Goal: Information Seeking & Learning: Check status

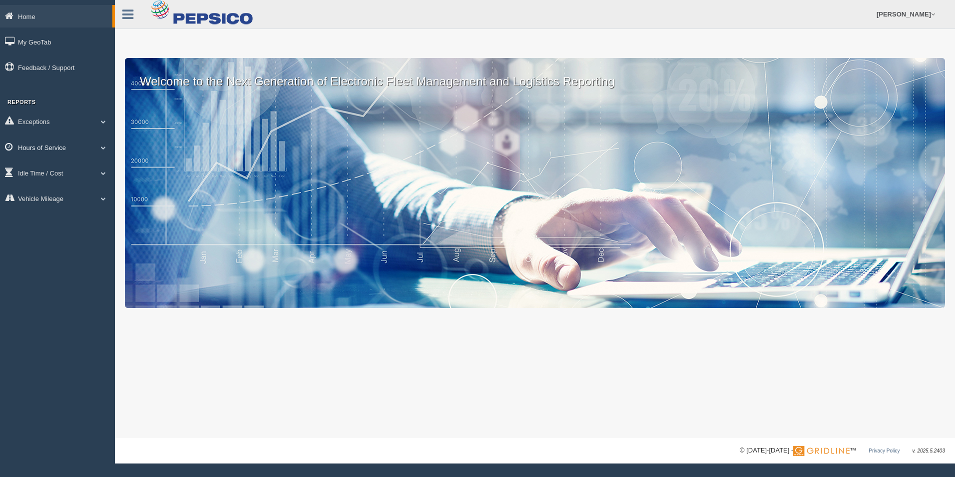
click at [39, 144] on link "Hours of Service" at bounding box center [57, 147] width 115 height 22
click at [64, 188] on link "HOS Violation Audit Reports" at bounding box center [65, 188] width 94 height 18
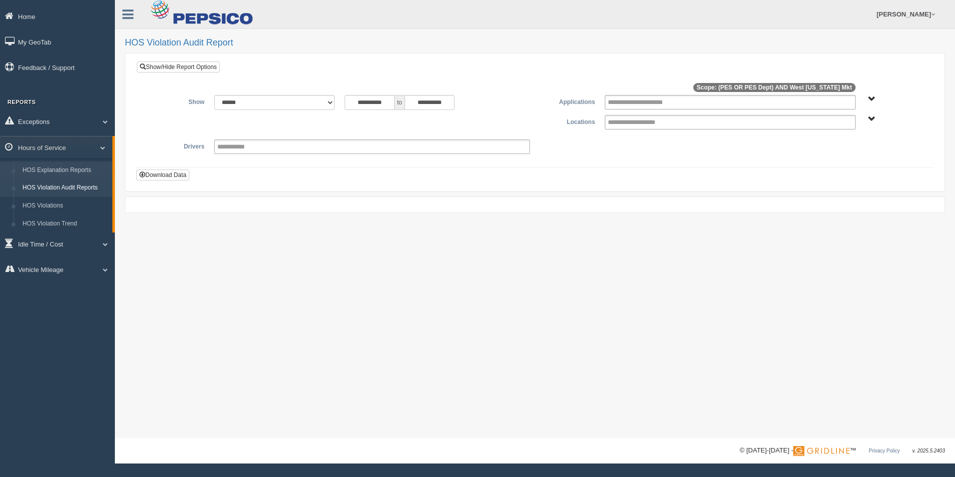
click at [69, 170] on link "HOS Explanation Reports" at bounding box center [65, 170] width 94 height 18
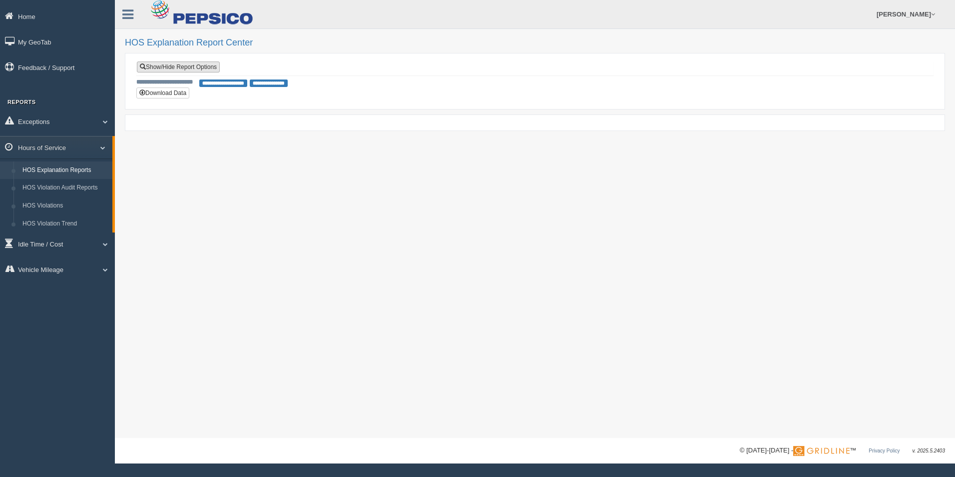
click at [211, 65] on link "Show/Hide Report Options" at bounding box center [178, 66] width 83 height 11
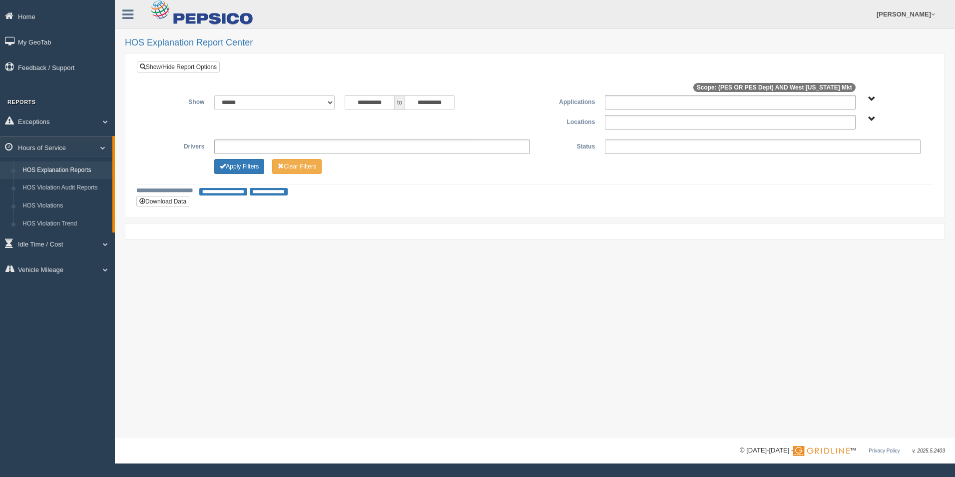
click at [244, 155] on div "**********" at bounding box center [534, 135] width 781 height 81
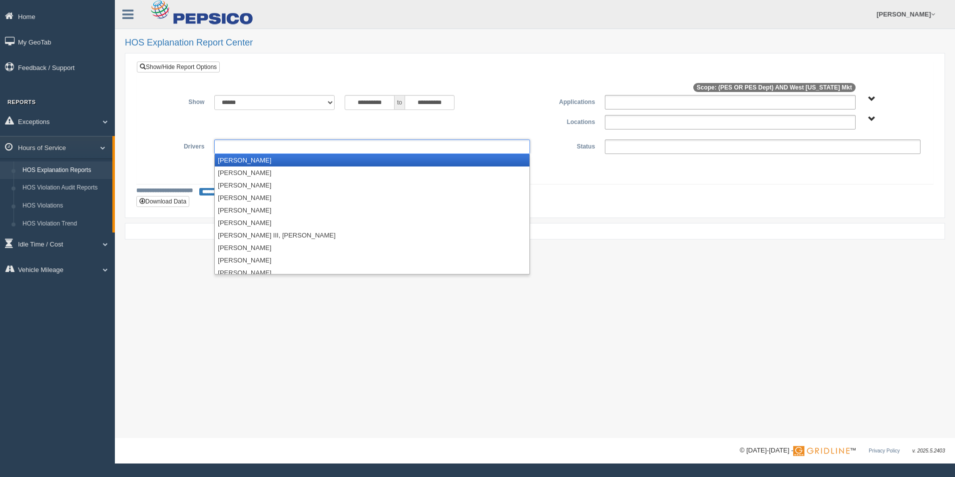
click at [246, 149] on ul at bounding box center [372, 146] width 316 height 14
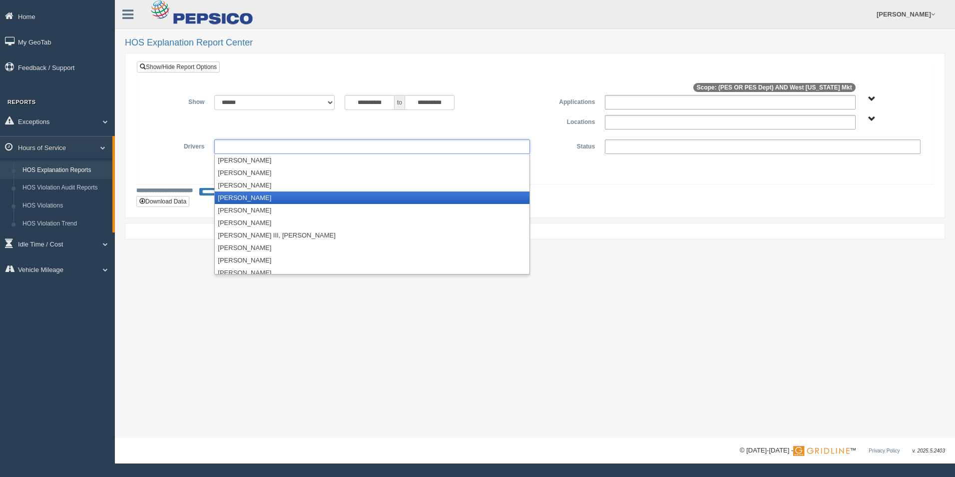
click at [238, 196] on li "[PERSON_NAME]" at bounding box center [372, 197] width 315 height 12
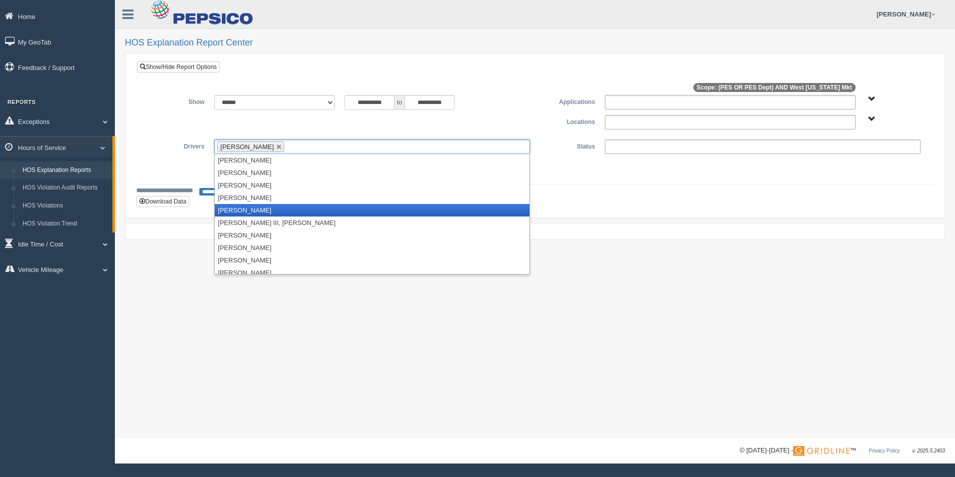
click at [233, 209] on li "[PERSON_NAME]" at bounding box center [372, 210] width 315 height 12
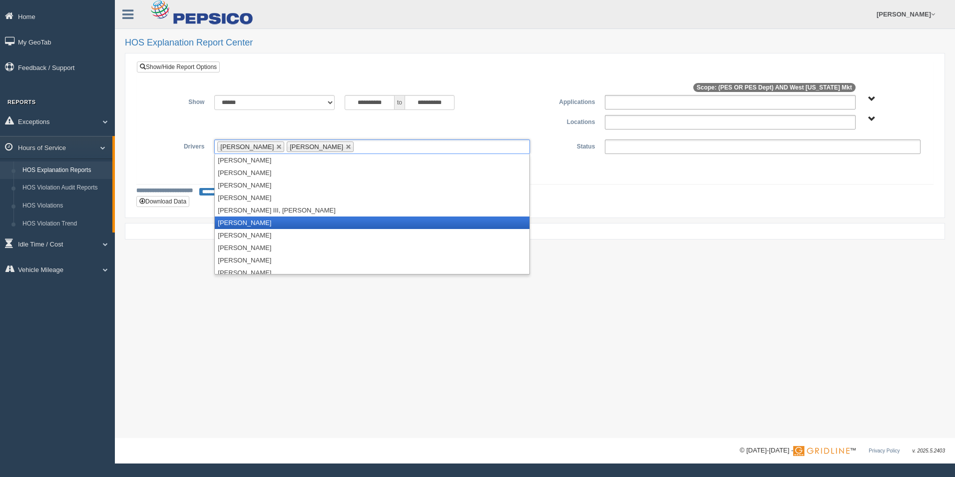
click at [231, 222] on li "[PERSON_NAME]" at bounding box center [372, 222] width 315 height 12
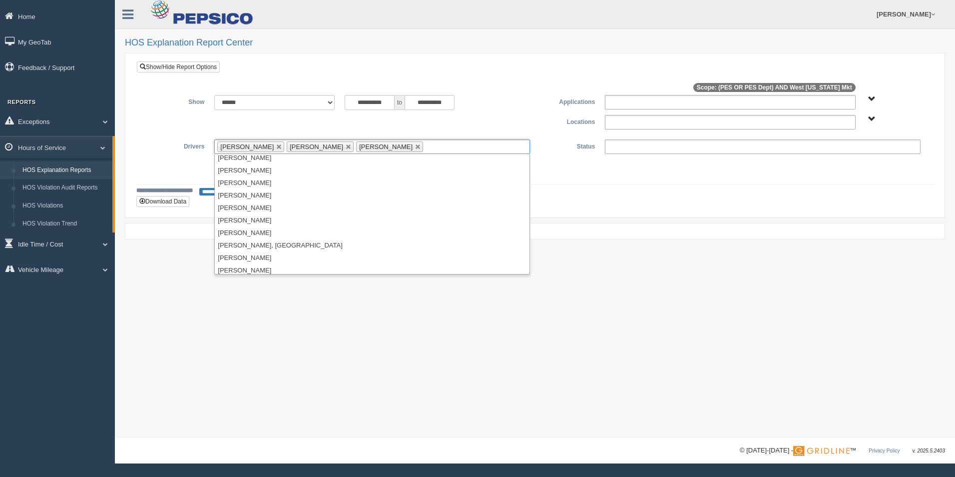
scroll to position [67, 0]
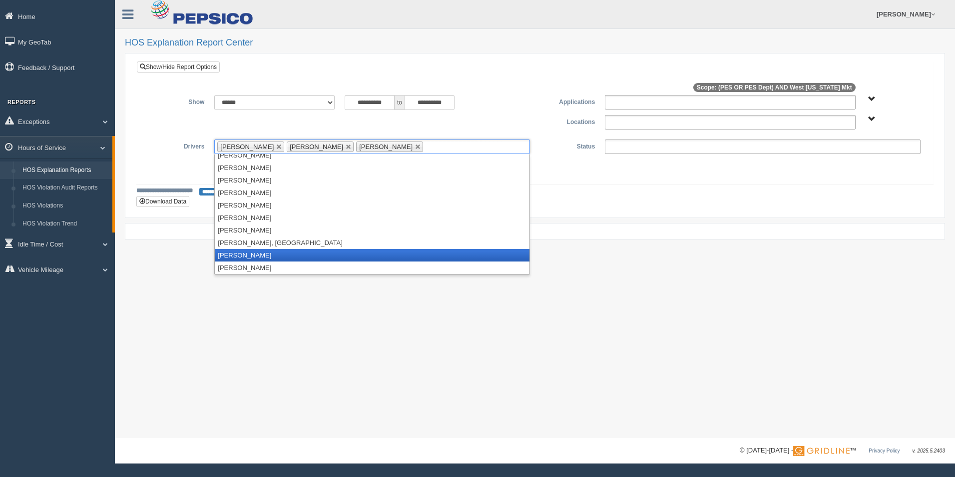
click at [251, 255] on li "[PERSON_NAME]" at bounding box center [372, 255] width 315 height 12
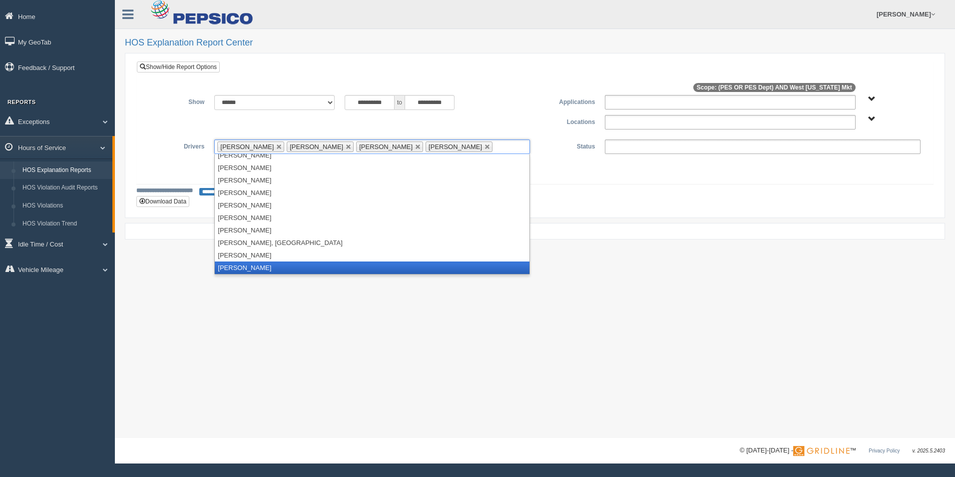
click at [252, 266] on li "[PERSON_NAME]" at bounding box center [372, 267] width 315 height 12
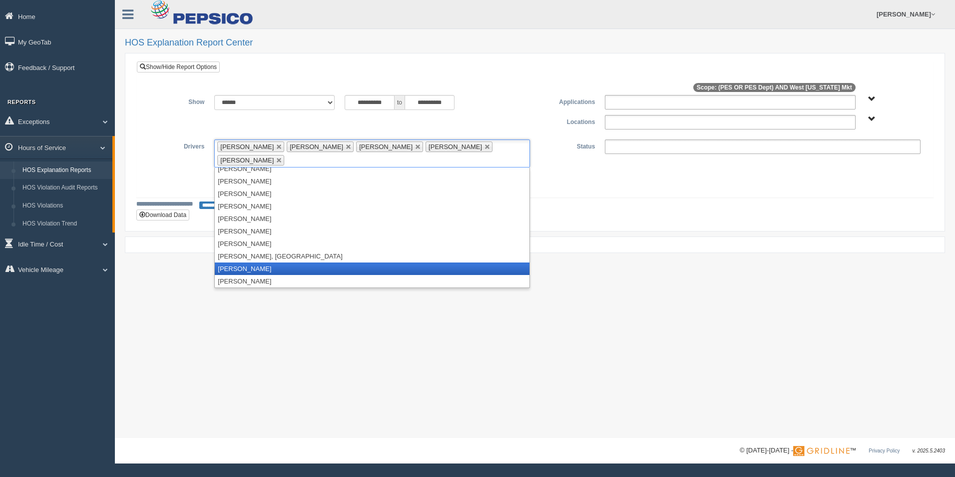
click at [272, 262] on li "[PERSON_NAME]" at bounding box center [372, 268] width 315 height 12
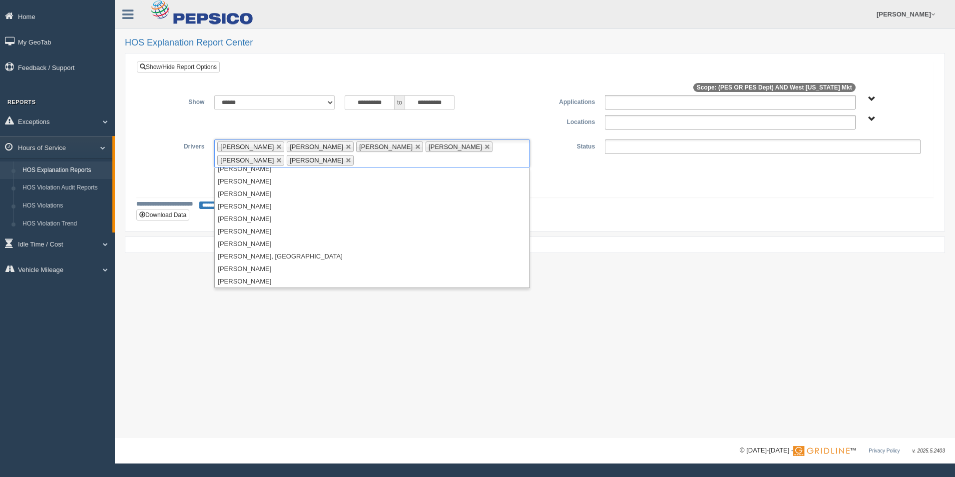
scroll to position [117, 0]
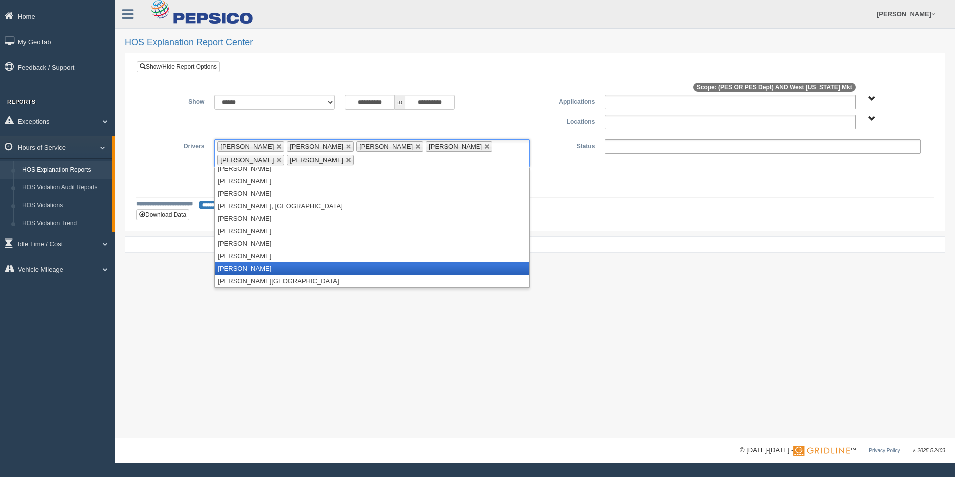
click at [238, 268] on li "[PERSON_NAME]" at bounding box center [372, 268] width 315 height 12
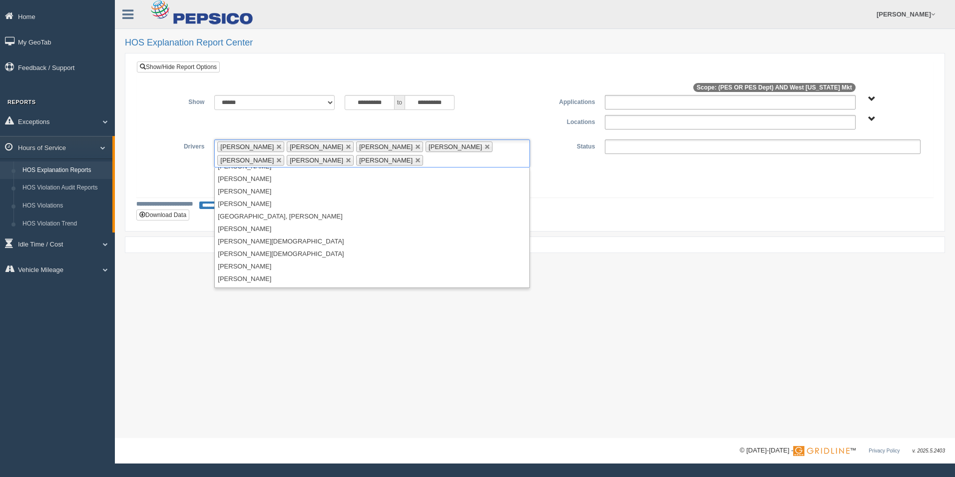
scroll to position [567, 0]
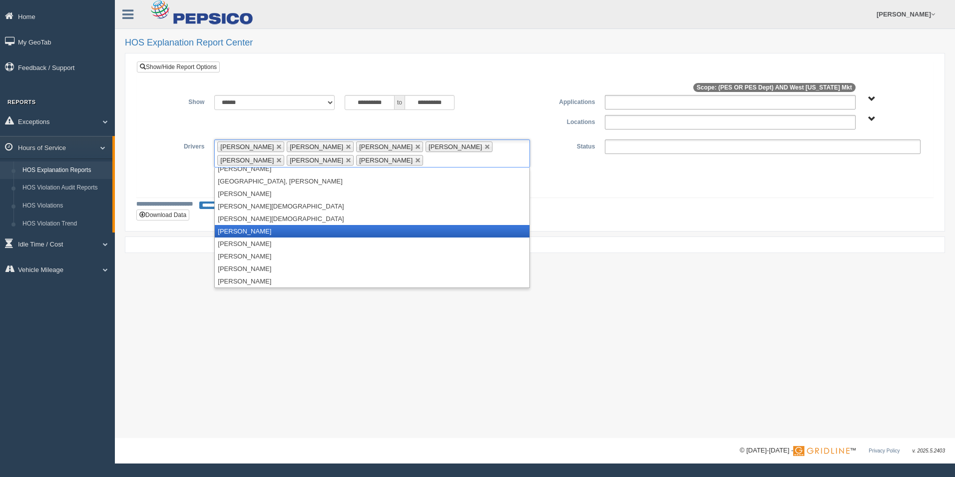
click at [246, 228] on li "[PERSON_NAME]" at bounding box center [372, 231] width 315 height 12
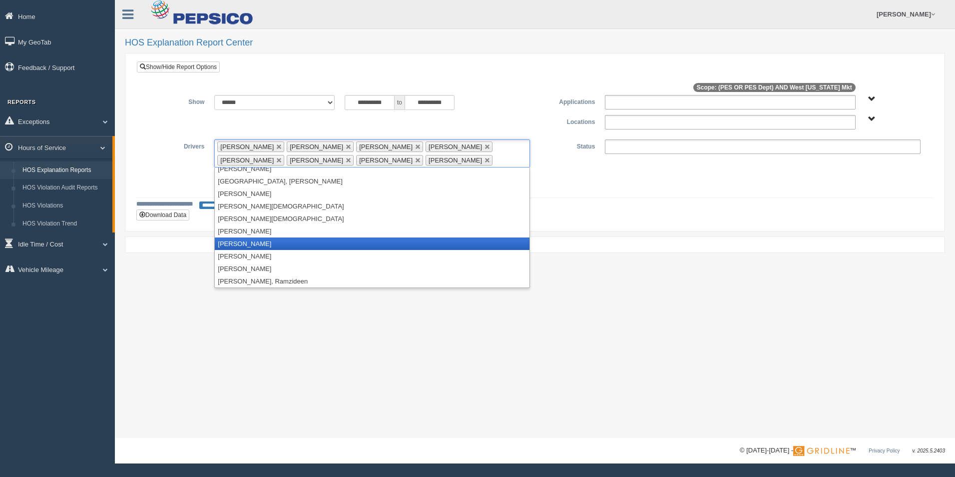
click at [248, 241] on li "[PERSON_NAME]" at bounding box center [372, 243] width 315 height 12
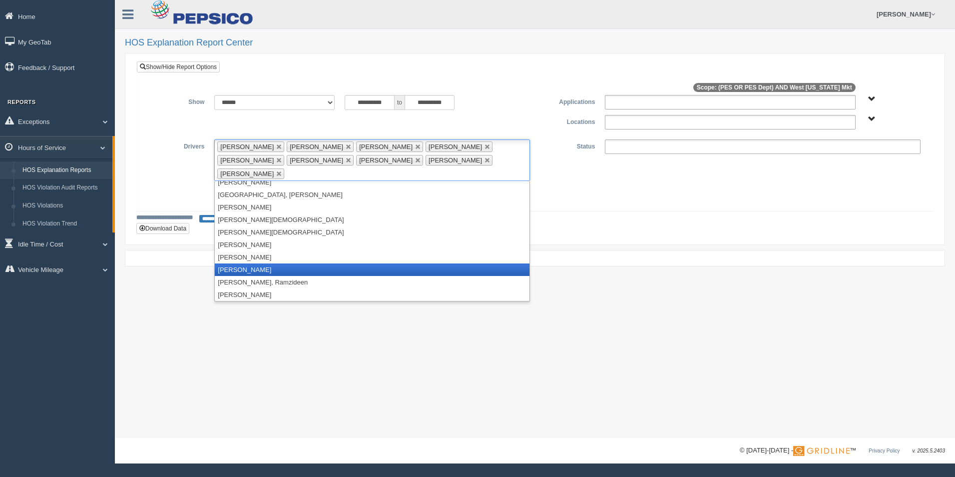
click at [243, 263] on li "[PERSON_NAME]" at bounding box center [372, 269] width 315 height 12
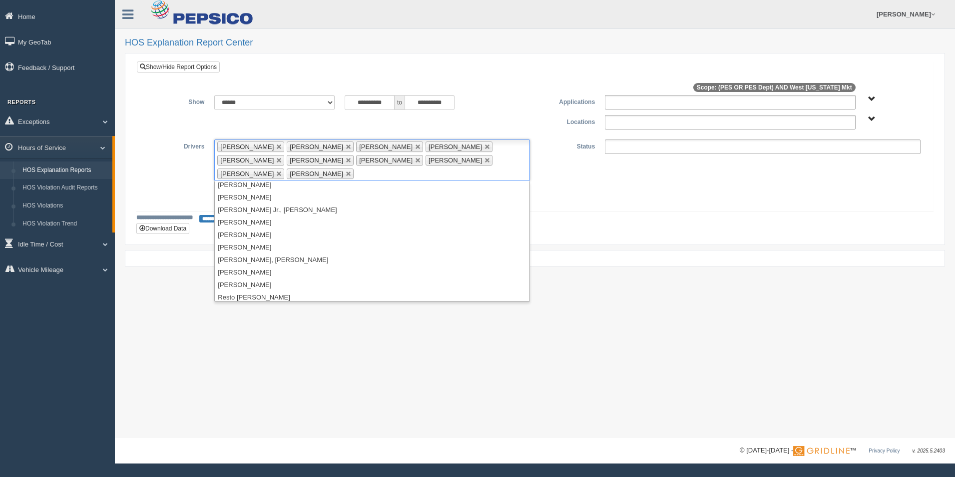
scroll to position [730, 0]
click at [232, 255] on li "[PERSON_NAME], [PERSON_NAME]" at bounding box center [372, 257] width 315 height 12
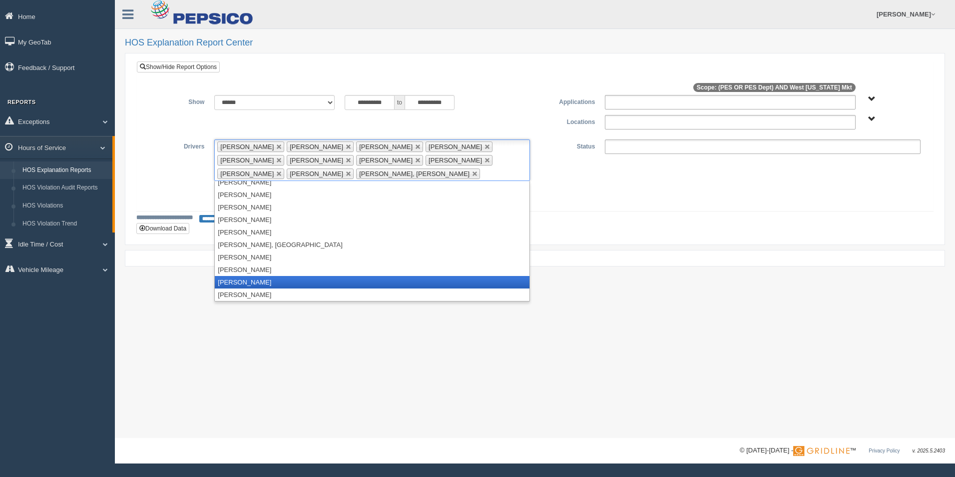
click at [236, 280] on li "[PERSON_NAME]" at bounding box center [372, 282] width 315 height 12
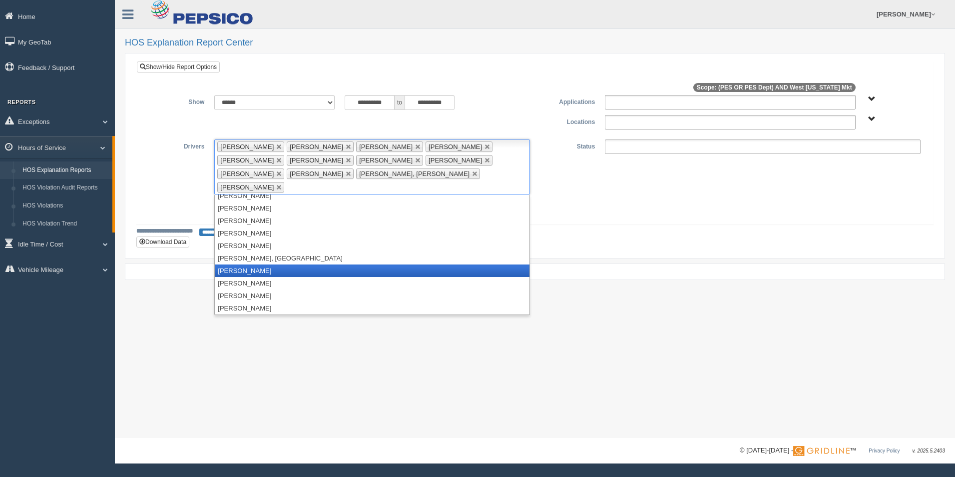
click at [232, 264] on li "[PERSON_NAME]" at bounding box center [372, 270] width 315 height 12
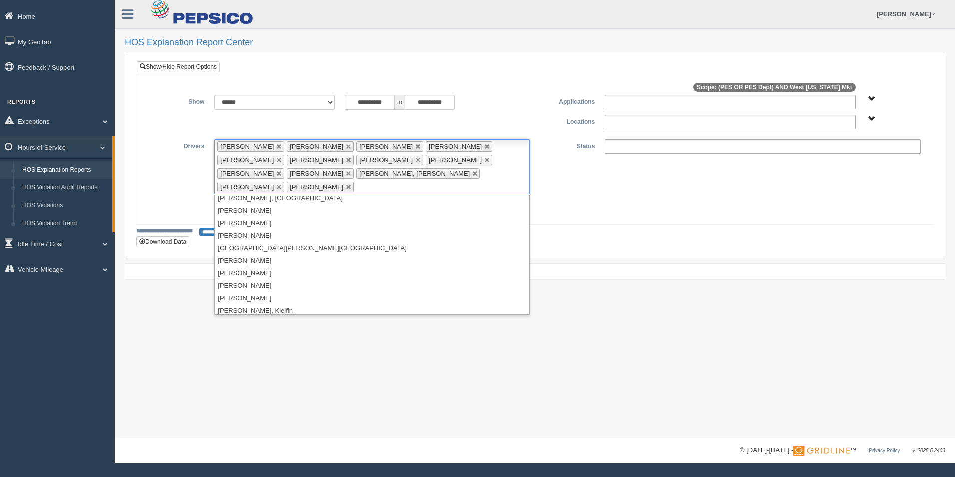
scroll to position [967, 0]
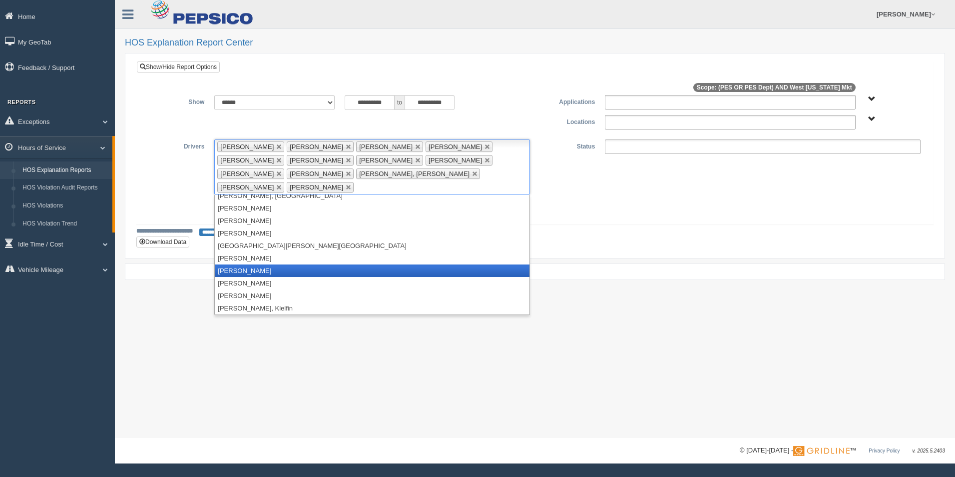
click at [275, 264] on li "[PERSON_NAME]" at bounding box center [372, 270] width 315 height 12
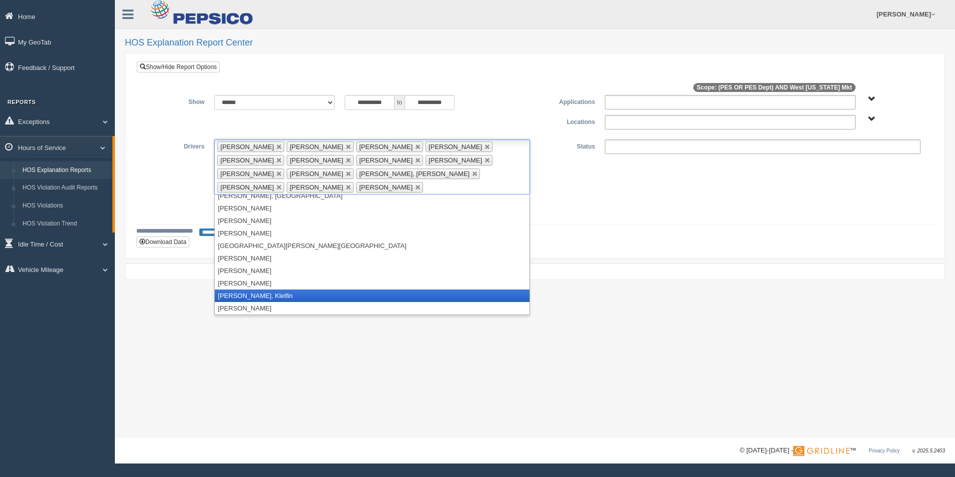
click at [267, 292] on li "[PERSON_NAME], Klelfin" at bounding box center [372, 295] width 315 height 12
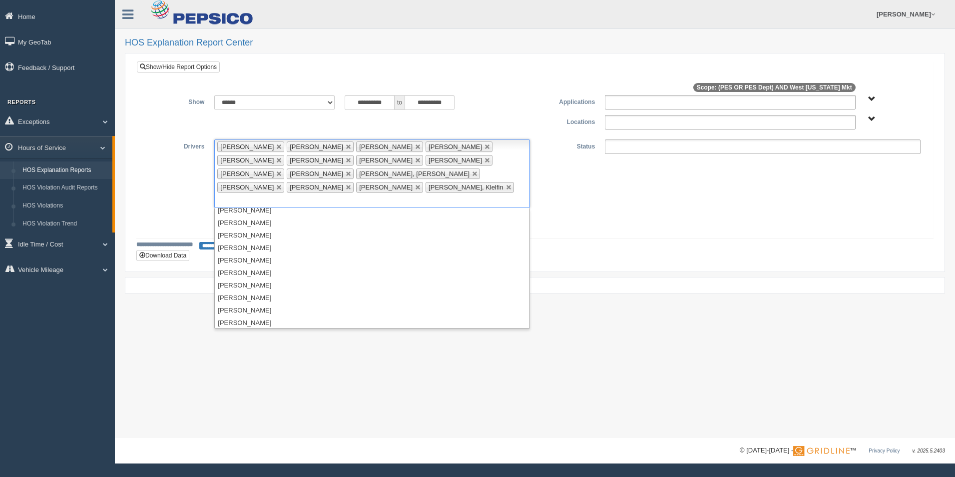
scroll to position [1067, 0]
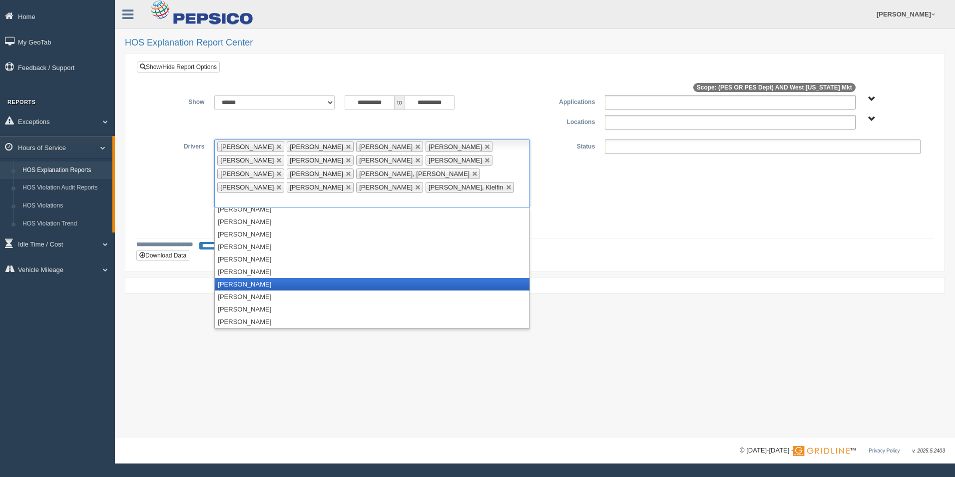
click at [253, 278] on li "[PERSON_NAME]" at bounding box center [372, 284] width 315 height 12
click at [255, 278] on li "[PERSON_NAME]" at bounding box center [372, 284] width 315 height 12
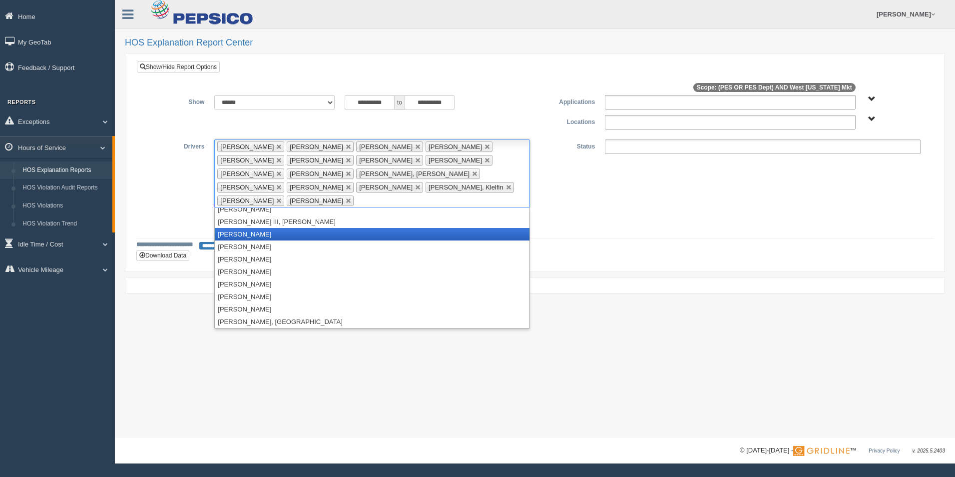
scroll to position [0, 0]
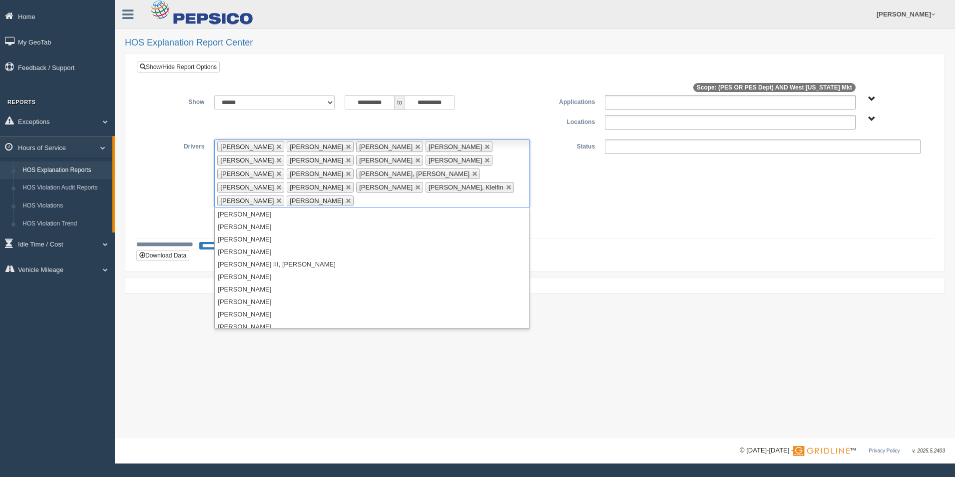
click at [680, 143] on ul at bounding box center [763, 146] width 316 height 14
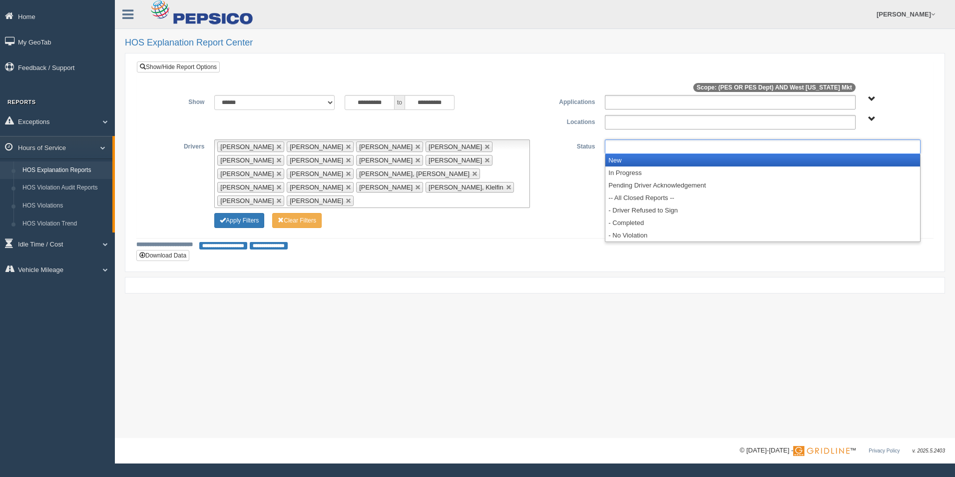
click at [625, 160] on li "New" at bounding box center [763, 160] width 315 height 12
click at [625, 160] on li "In Progress" at bounding box center [763, 160] width 315 height 12
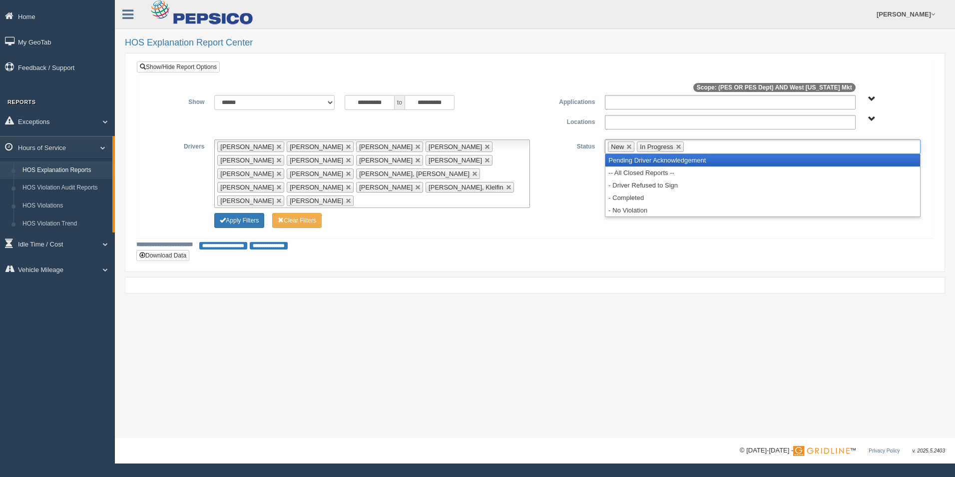
click at [625, 160] on li "Pending Driver Acknowledgement" at bounding box center [763, 160] width 315 height 12
click at [625, 160] on li "-- All Closed Reports --" at bounding box center [763, 160] width 315 height 12
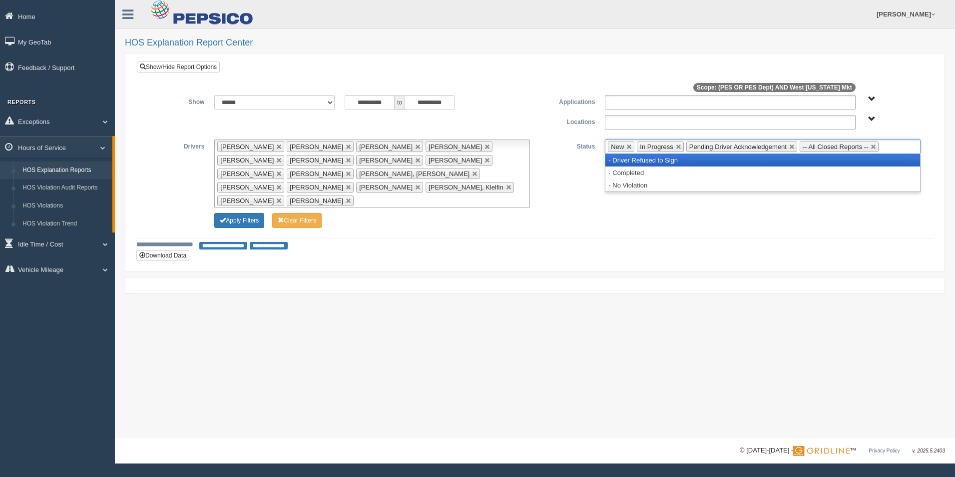
click at [625, 161] on li "- Driver Refused to Sign" at bounding box center [763, 160] width 315 height 12
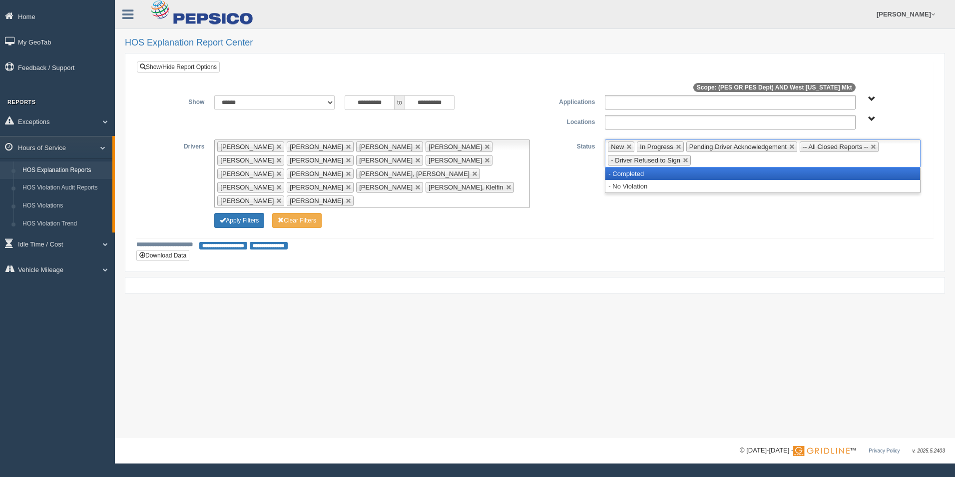
click at [621, 173] on li "- Completed" at bounding box center [763, 173] width 315 height 12
click at [620, 177] on li "- No Violation" at bounding box center [763, 173] width 315 height 12
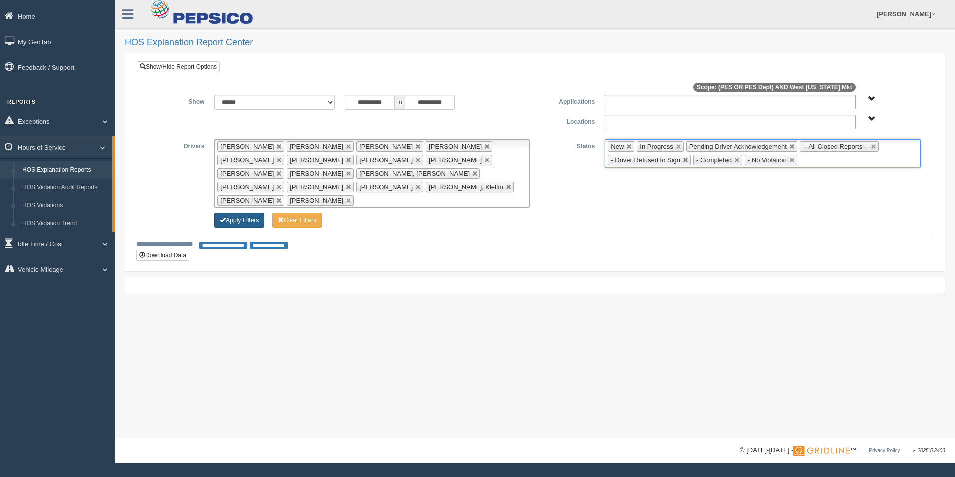
click at [247, 213] on button "Apply Filters" at bounding box center [239, 220] width 50 height 15
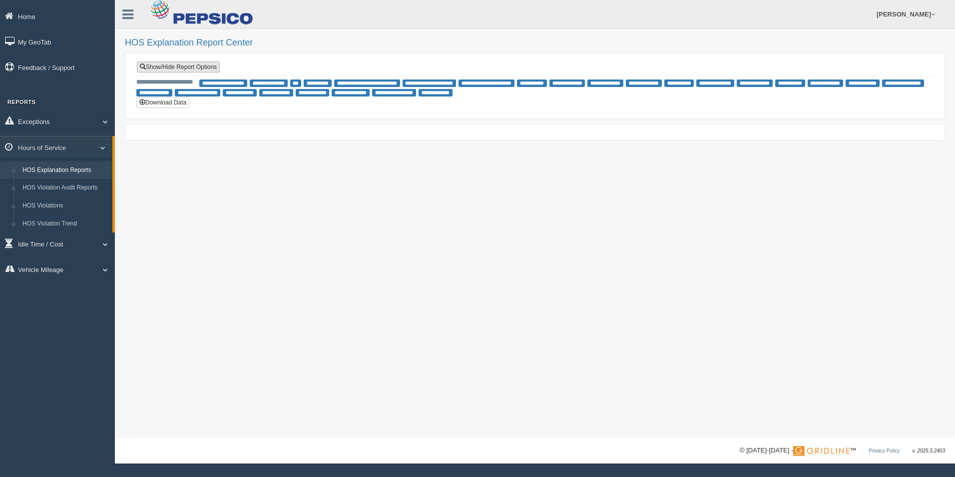
click at [161, 69] on link "Show/Hide Report Options" at bounding box center [178, 66] width 83 height 11
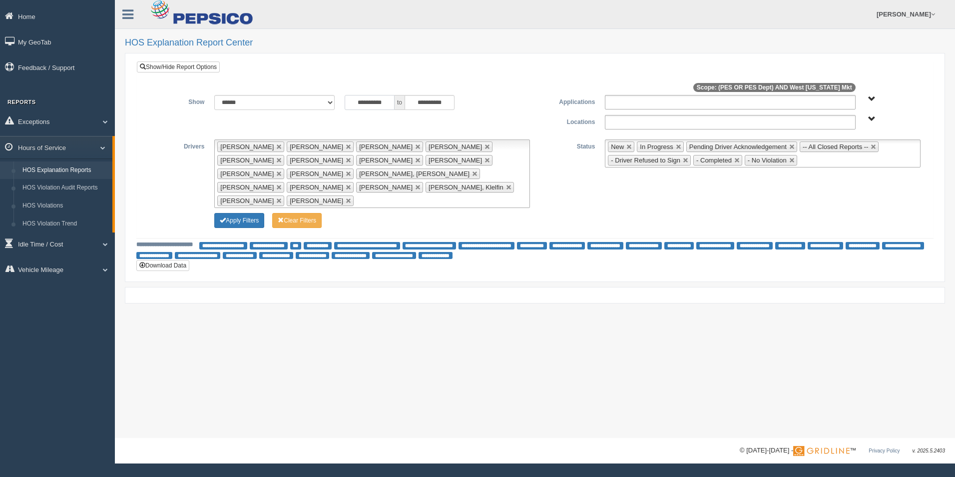
click at [389, 101] on input "**********" at bounding box center [370, 102] width 50 height 15
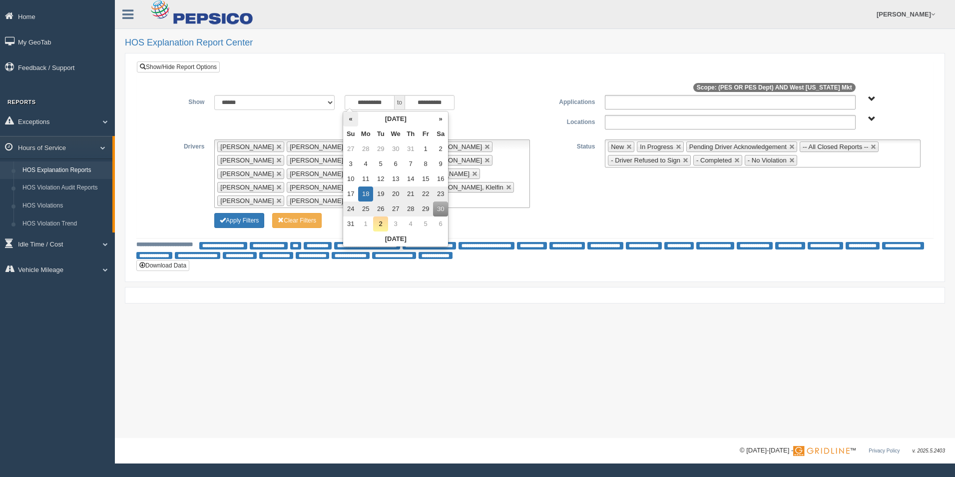
click at [352, 118] on th "«" at bounding box center [350, 118] width 15 height 15
click at [351, 118] on th "«" at bounding box center [352, 118] width 15 height 15
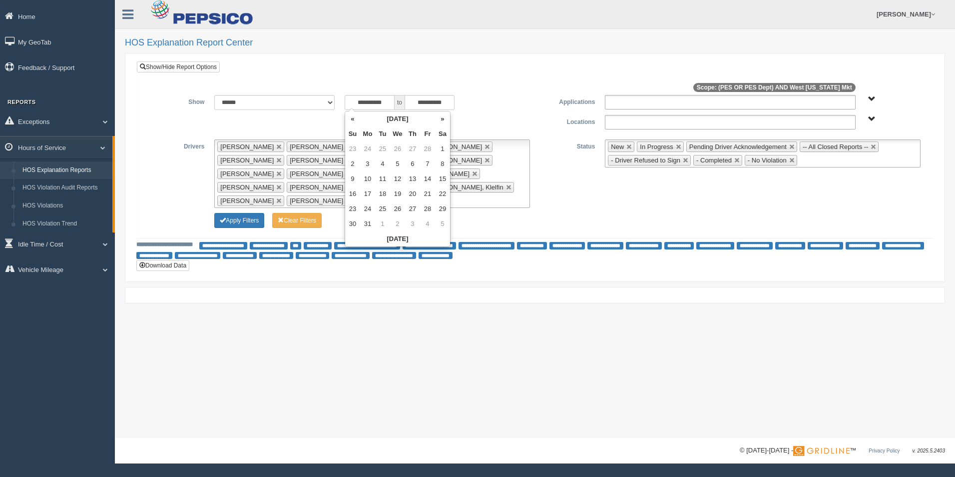
click at [351, 118] on th "«" at bounding box center [352, 118] width 15 height 15
click at [439, 118] on th "»" at bounding box center [442, 118] width 15 height 15
click at [355, 207] on td "23" at bounding box center [352, 208] width 15 height 15
type input "**********"
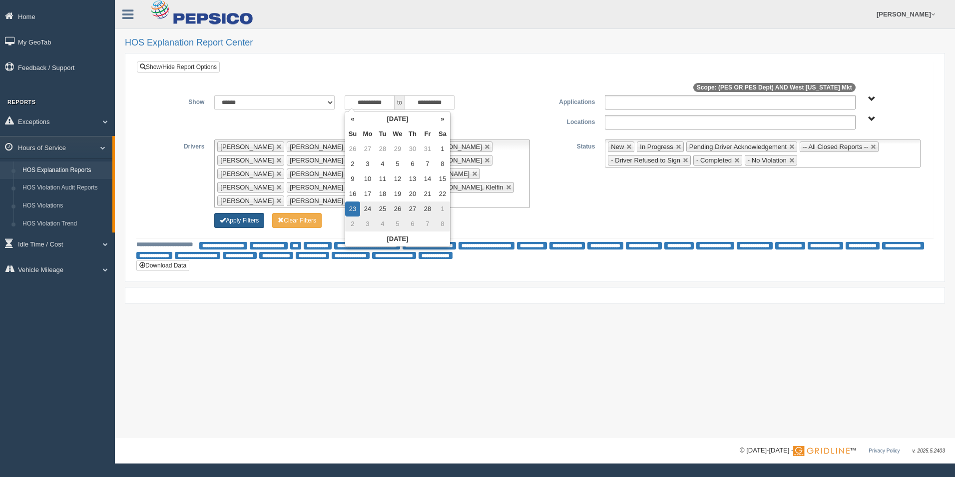
click at [235, 213] on button "Apply Filters" at bounding box center [239, 220] width 50 height 15
